Goal: Task Accomplishment & Management: Manage account settings

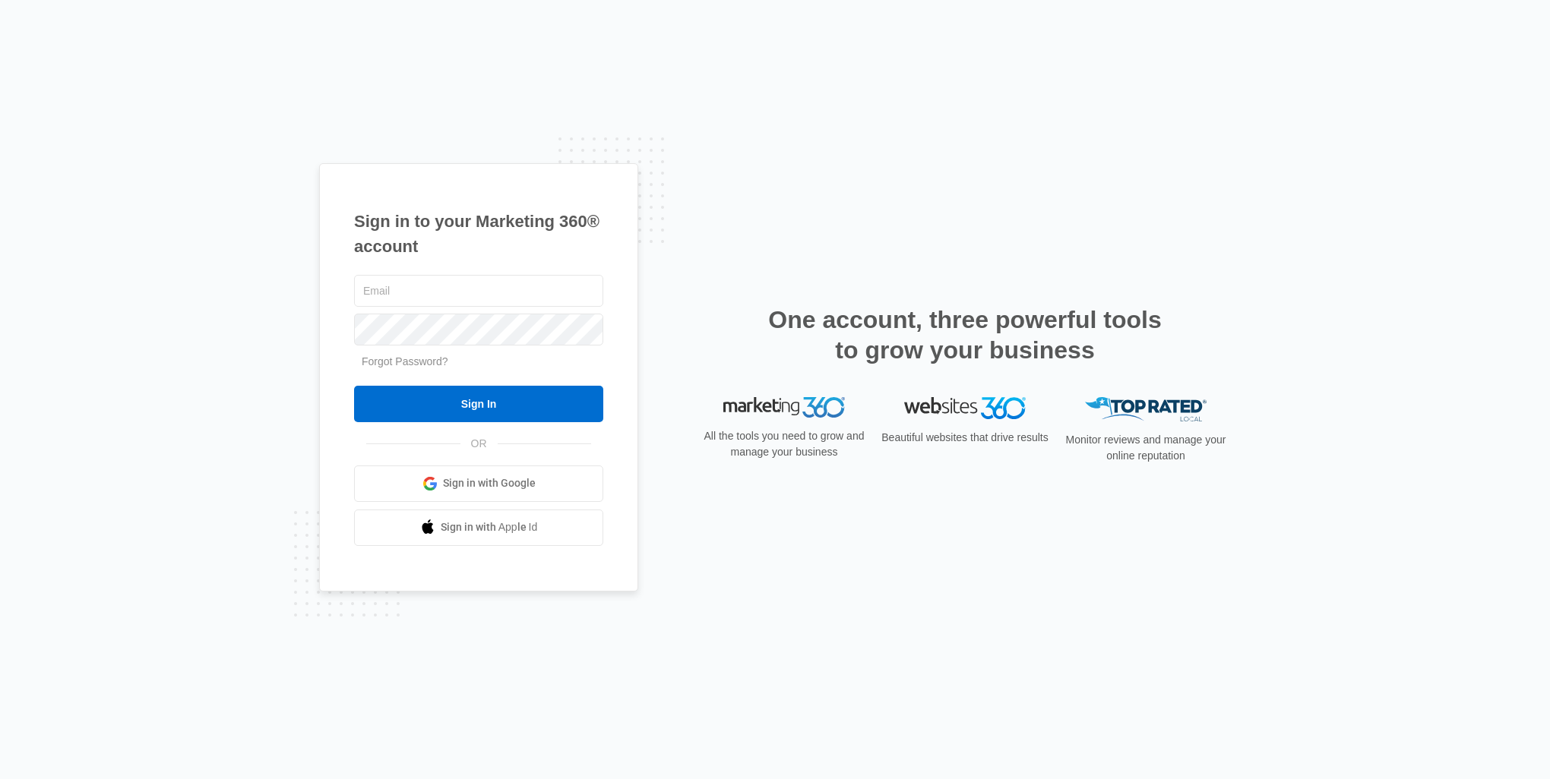
type input "L"
type input "[EMAIL_ADDRESS][DOMAIN_NAME]"
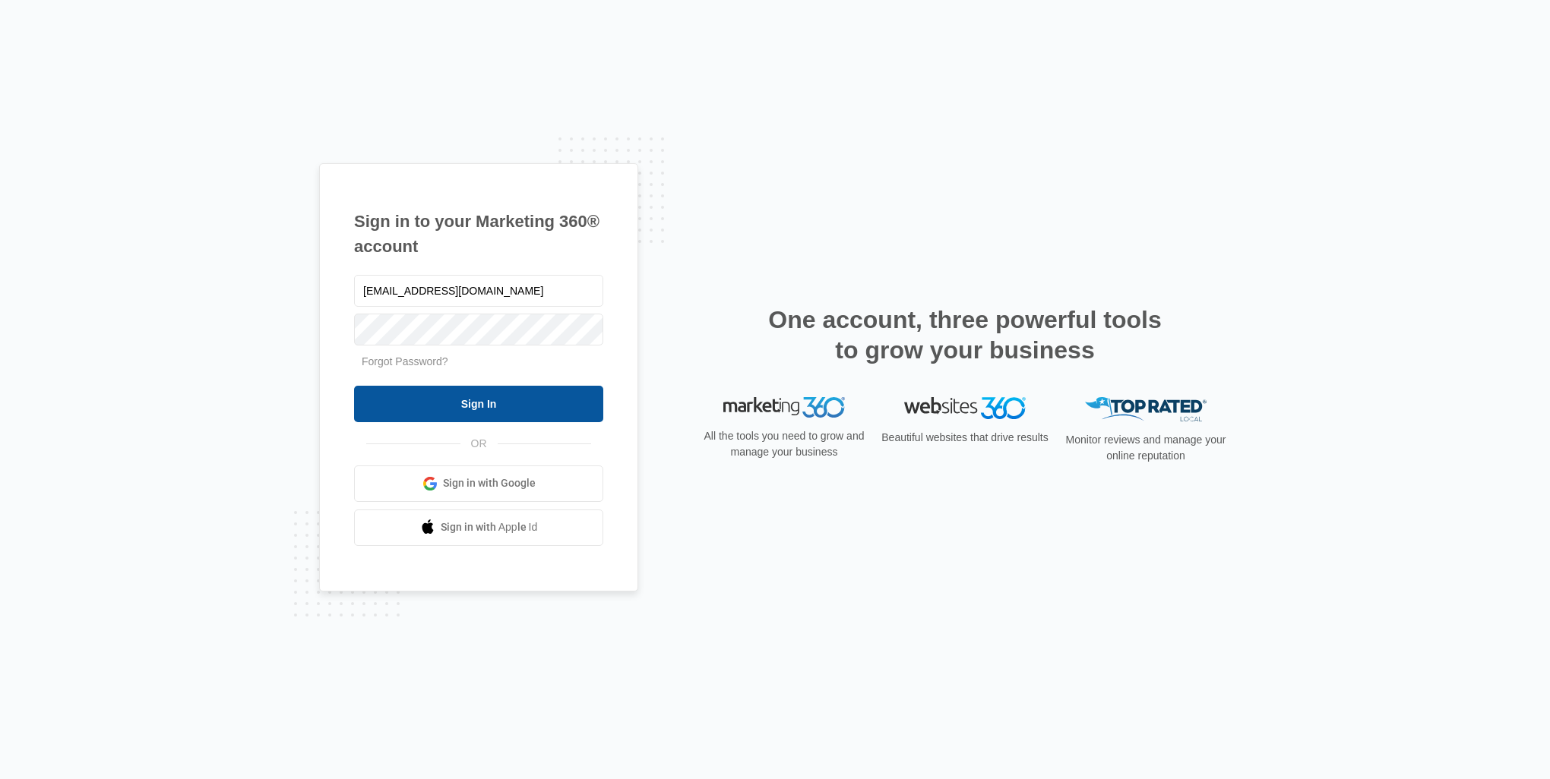
click at [491, 390] on input "Sign In" at bounding box center [478, 404] width 249 height 36
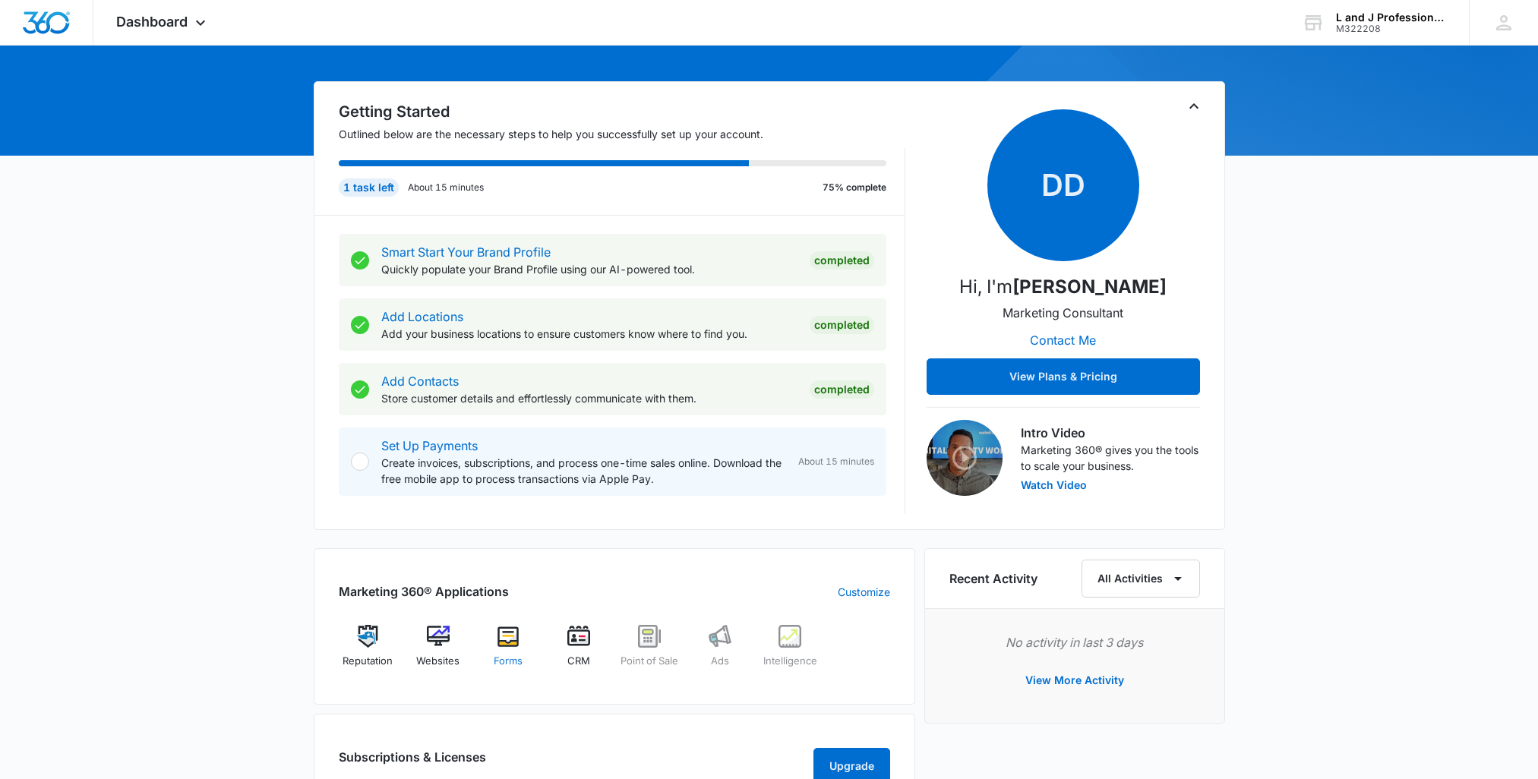
scroll to position [152, 0]
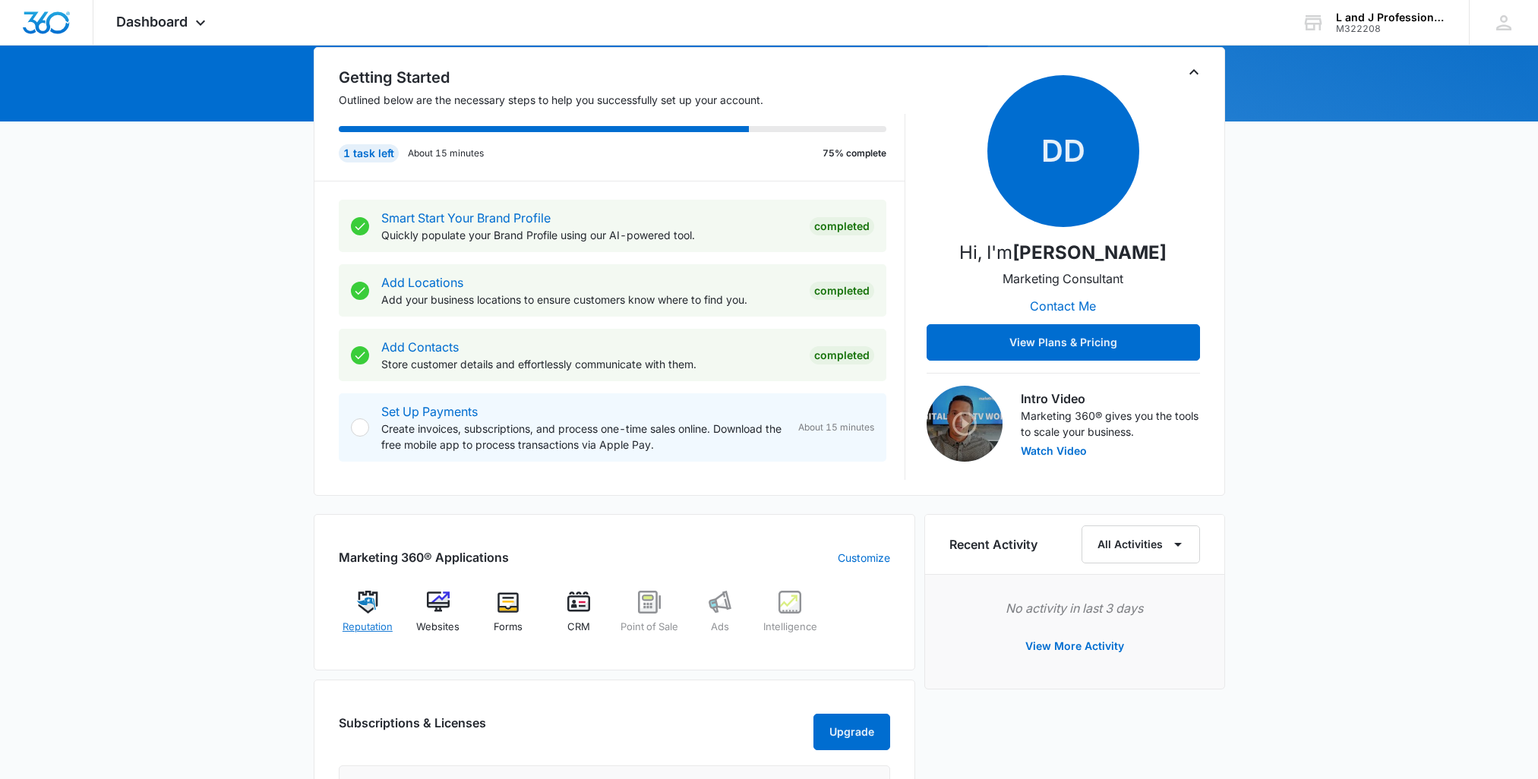
click at [370, 604] on img at bounding box center [367, 602] width 23 height 23
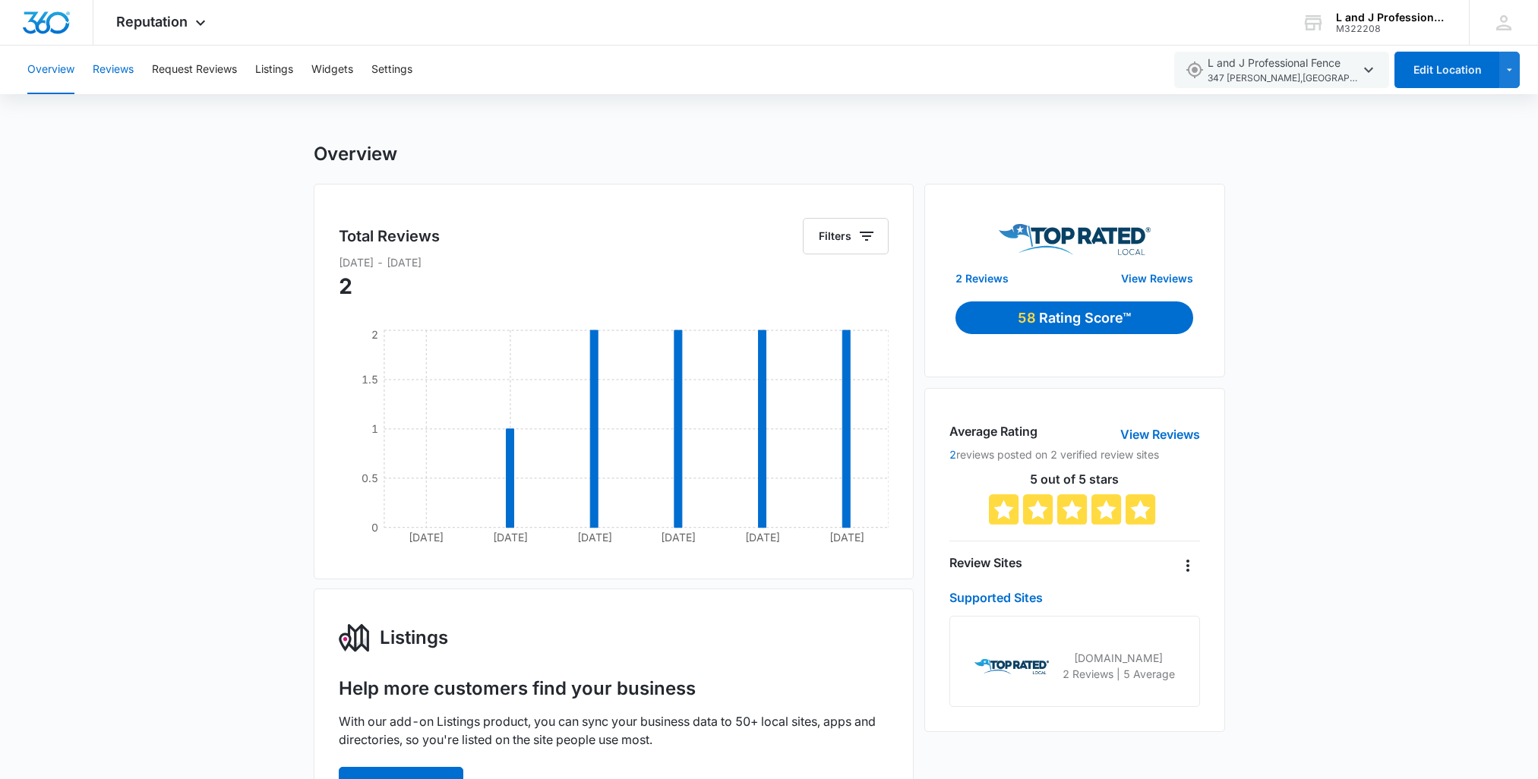
click at [112, 68] on button "Reviews" at bounding box center [113, 70] width 41 height 49
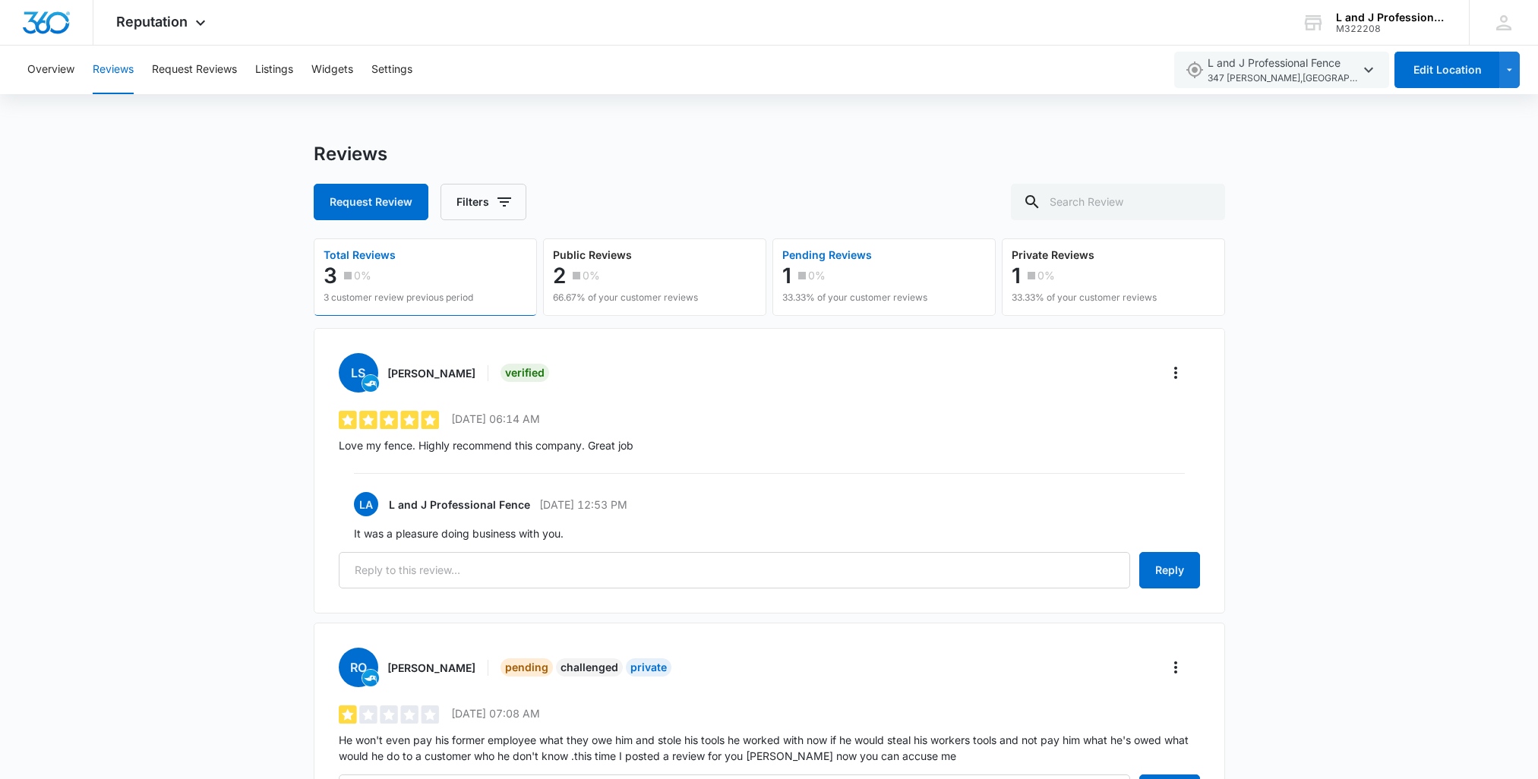
click at [806, 255] on p "Pending Reviews" at bounding box center [854, 255] width 145 height 11
